Goal: Check status

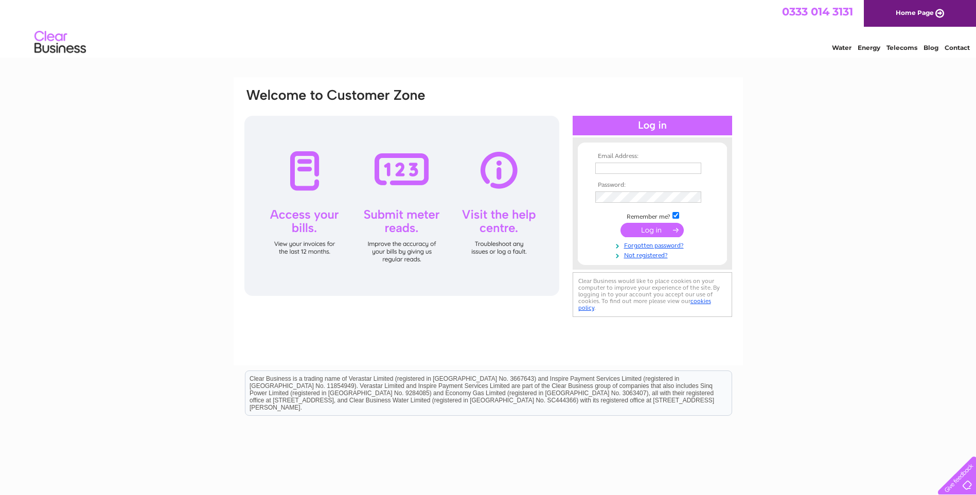
click at [625, 168] on input "text" at bounding box center [648, 168] width 106 height 11
type input "info@premierwoodlands.com"
click at [648, 231] on input "submit" at bounding box center [652, 230] width 63 height 14
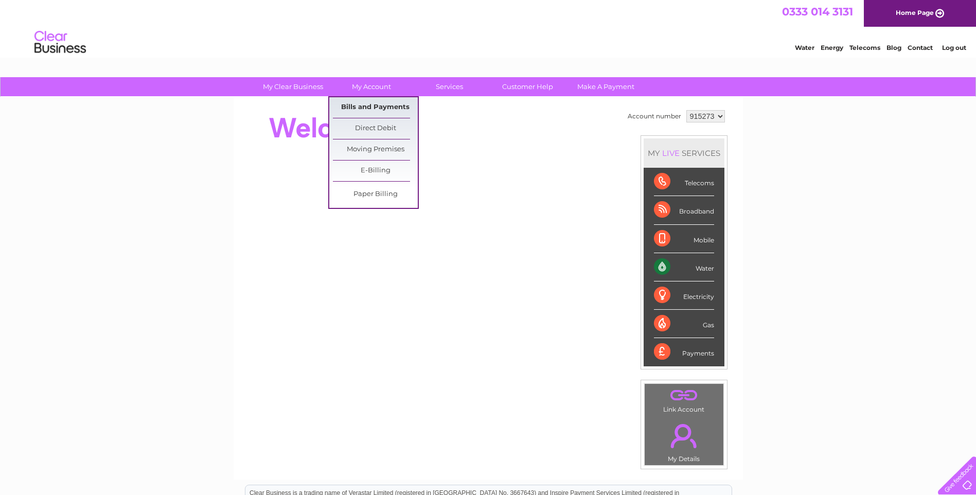
click at [371, 105] on link "Bills and Payments" at bounding box center [375, 107] width 85 height 21
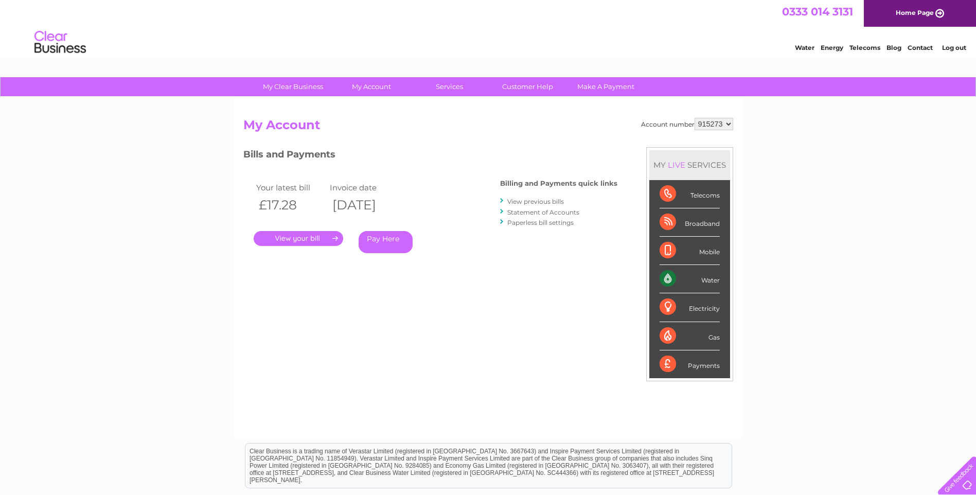
click at [290, 236] on link "." at bounding box center [299, 238] width 90 height 15
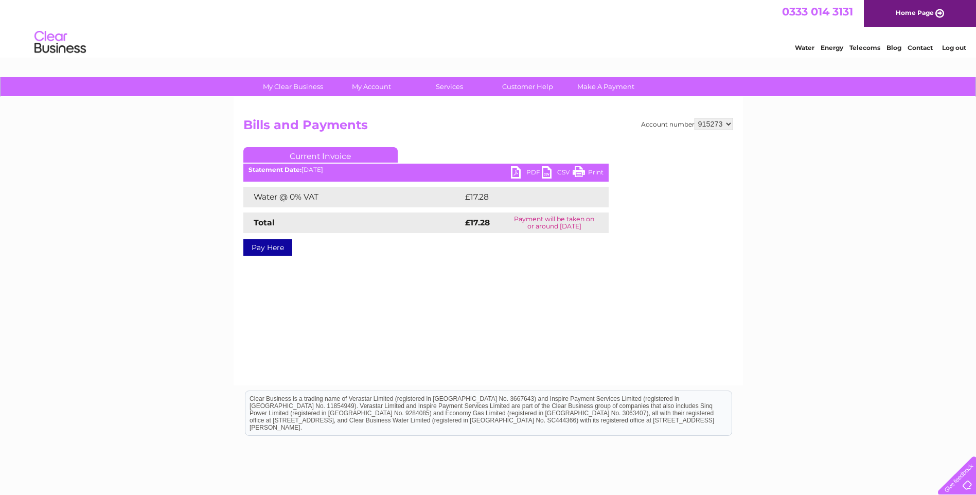
click at [526, 169] on link "PDF" at bounding box center [526, 173] width 31 height 15
